Goal: Navigation & Orientation: Find specific page/section

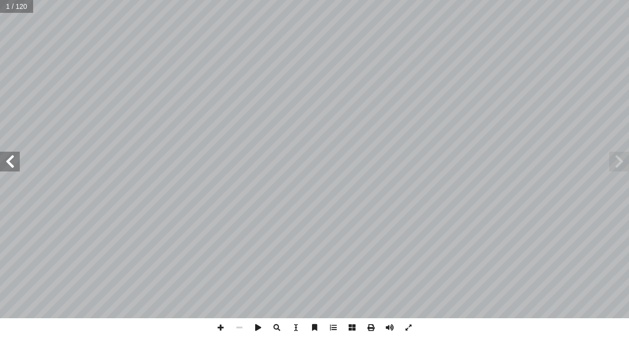
click at [14, 166] on span at bounding box center [10, 162] width 20 height 20
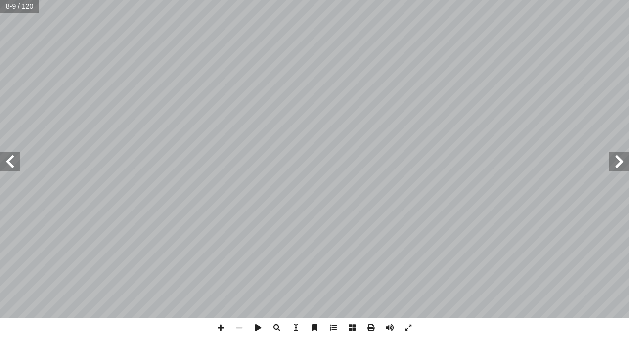
click at [14, 166] on span at bounding box center [10, 162] width 20 height 20
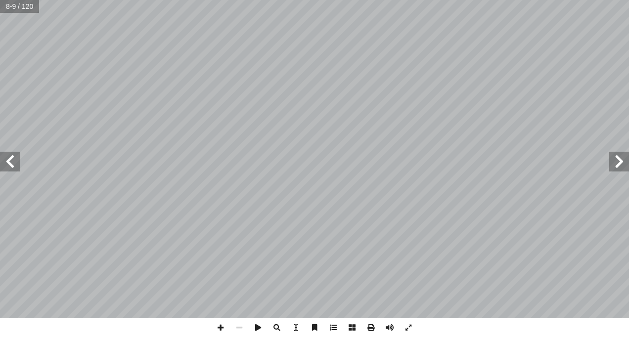
click at [14, 166] on span at bounding box center [10, 162] width 20 height 20
click at [19, 163] on span at bounding box center [10, 162] width 20 height 20
click at [18, 163] on span at bounding box center [10, 162] width 20 height 20
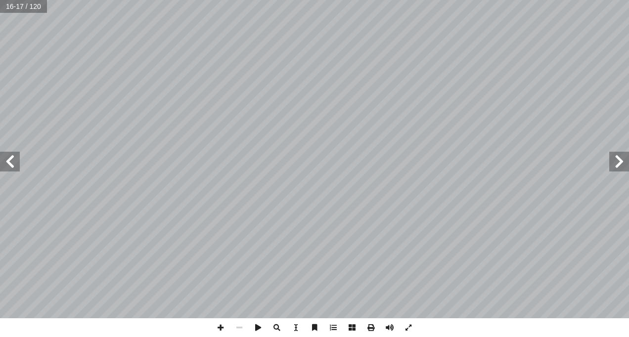
click at [18, 163] on span at bounding box center [10, 162] width 20 height 20
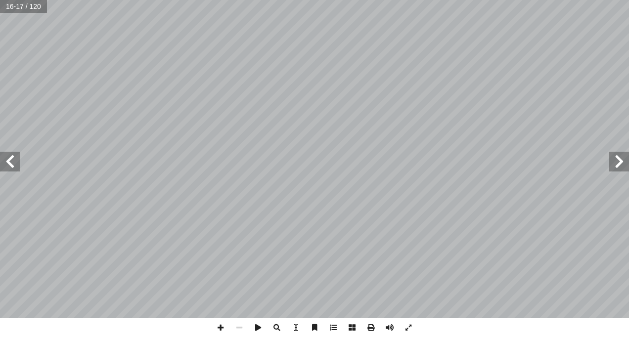
click at [18, 163] on span at bounding box center [10, 162] width 20 height 20
click at [617, 163] on span at bounding box center [620, 162] width 20 height 20
click at [619, 164] on span at bounding box center [620, 162] width 20 height 20
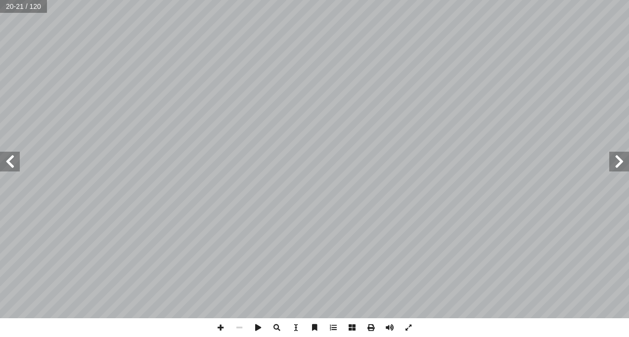
click at [14, 170] on span at bounding box center [10, 162] width 20 height 20
click at [15, 164] on span at bounding box center [10, 162] width 20 height 20
click at [221, 328] on span at bounding box center [220, 328] width 19 height 19
click at [240, 330] on span at bounding box center [239, 328] width 19 height 19
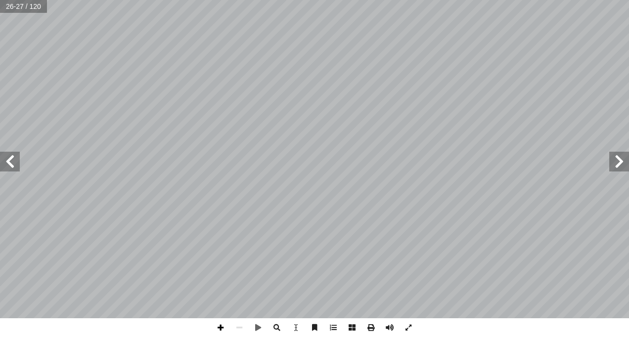
click at [218, 328] on span at bounding box center [220, 328] width 19 height 19
click at [221, 329] on span at bounding box center [220, 328] width 19 height 19
click at [613, 160] on span at bounding box center [620, 162] width 20 height 20
click at [219, 326] on span at bounding box center [220, 328] width 19 height 19
click at [242, 321] on span at bounding box center [239, 328] width 19 height 19
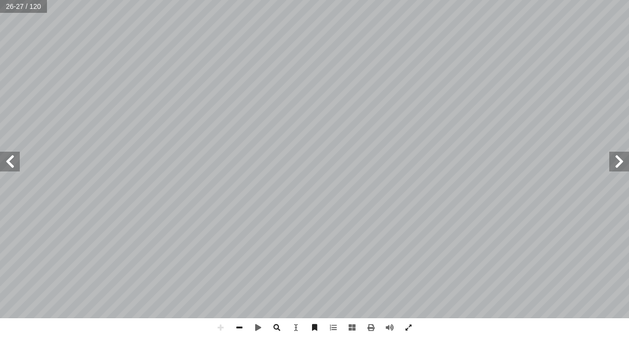
click at [237, 329] on span at bounding box center [239, 328] width 19 height 19
click at [227, 330] on span at bounding box center [220, 328] width 19 height 19
click at [219, 328] on span at bounding box center [220, 328] width 19 height 19
